Goal: Find specific page/section: Find specific page/section

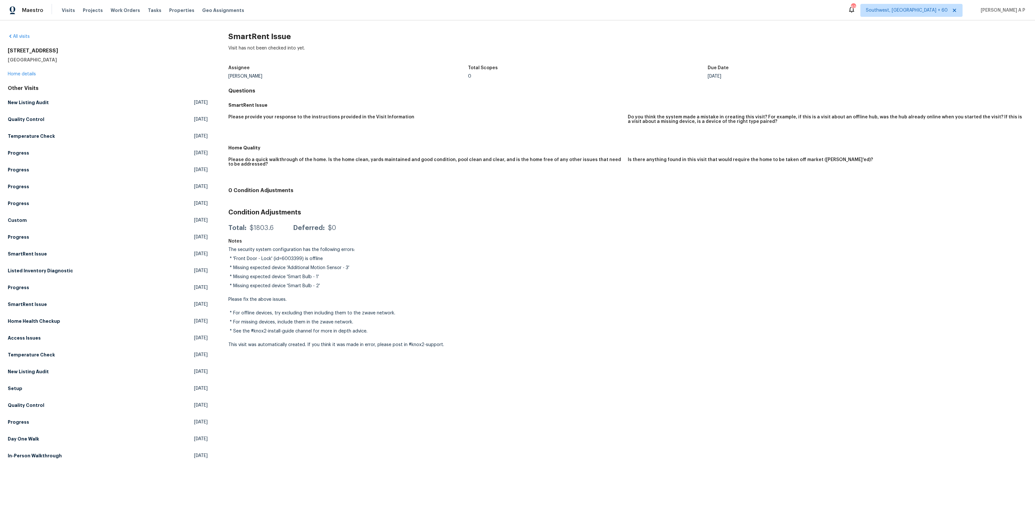
click at [481, 248] on div "SmartRent Issue Visit has not been checked into yet. Assignee [PERSON_NAME] Tot…" at bounding box center [627, 249] width 799 height 433
click at [27, 71] on div "[STREET_ADDRESS] Home details" at bounding box center [108, 63] width 200 height 30
click at [27, 74] on link "Home details" at bounding box center [22, 74] width 28 height 5
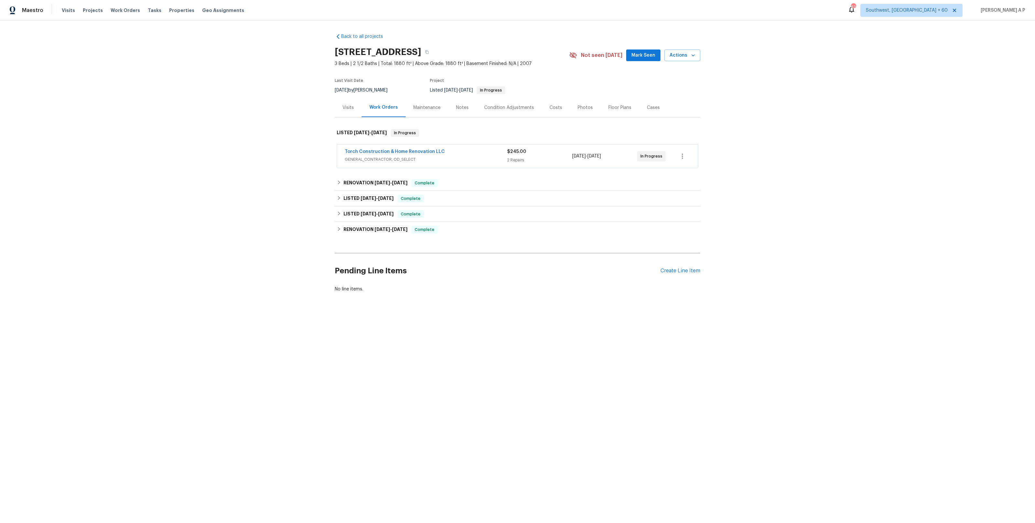
click at [349, 106] on div "Visits" at bounding box center [347, 107] width 11 height 6
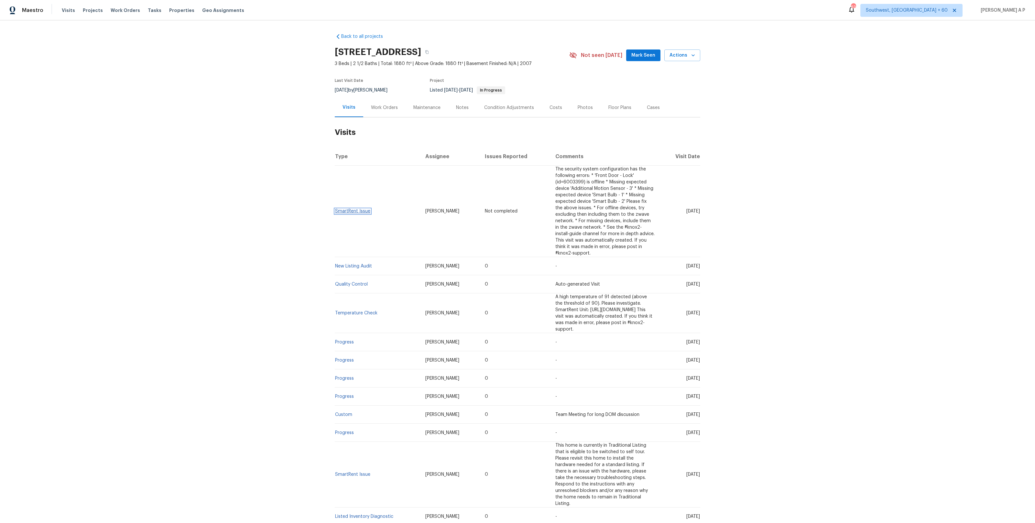
click at [362, 209] on link "SmartRent Issue" at bounding box center [352, 211] width 35 height 5
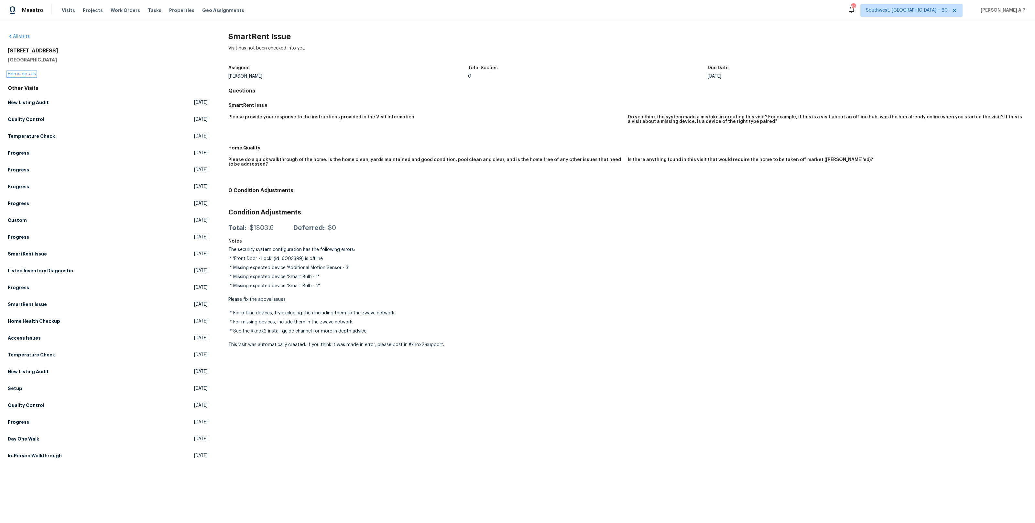
click at [30, 74] on link "Home details" at bounding box center [22, 74] width 28 height 5
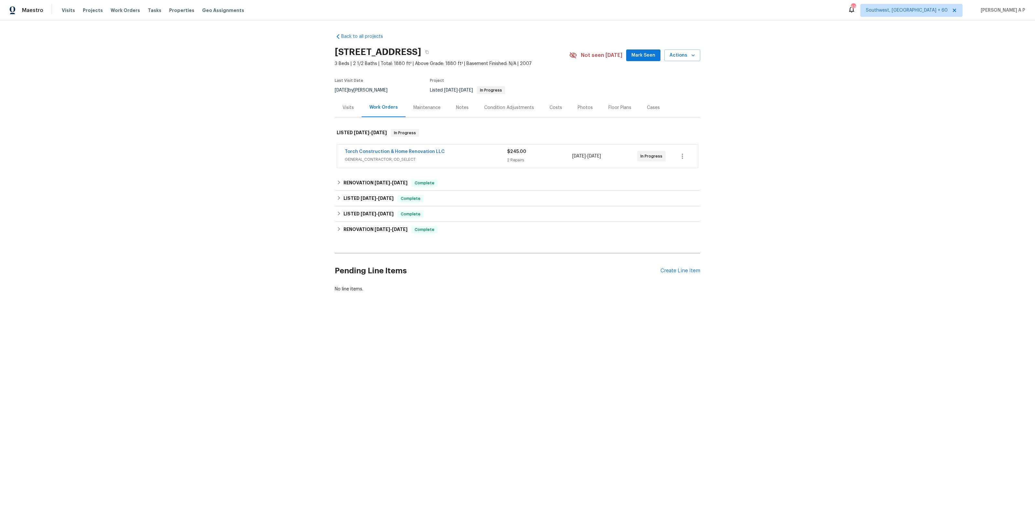
click at [418, 160] on span "GENERAL_CONTRACTOR, OD_SELECT" at bounding box center [426, 159] width 162 height 6
